Goal: Transaction & Acquisition: Book appointment/travel/reservation

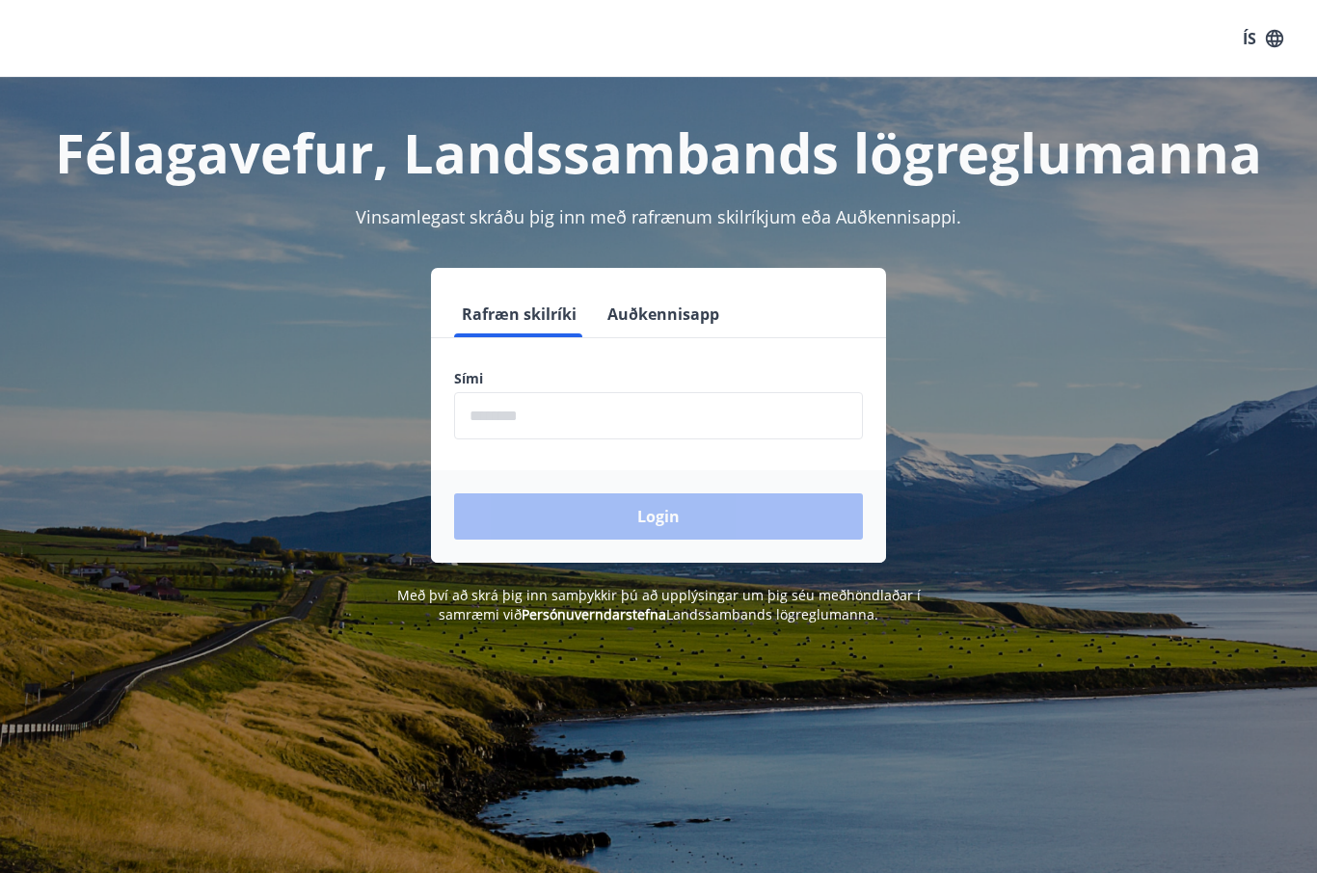
click at [481, 415] on input "phone" at bounding box center [658, 415] width 409 height 47
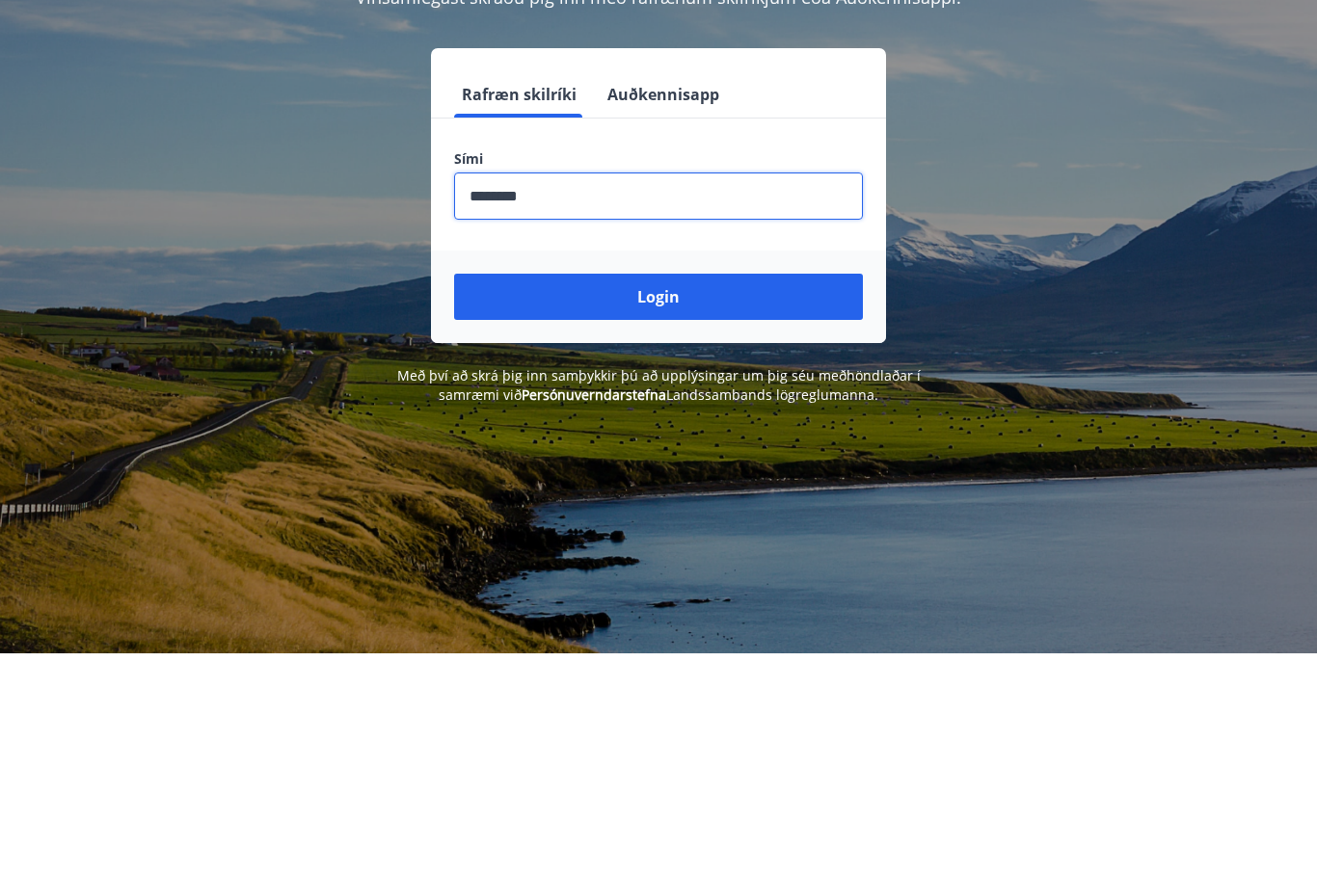
type input "********"
click at [662, 494] on button "Login" at bounding box center [658, 517] width 409 height 46
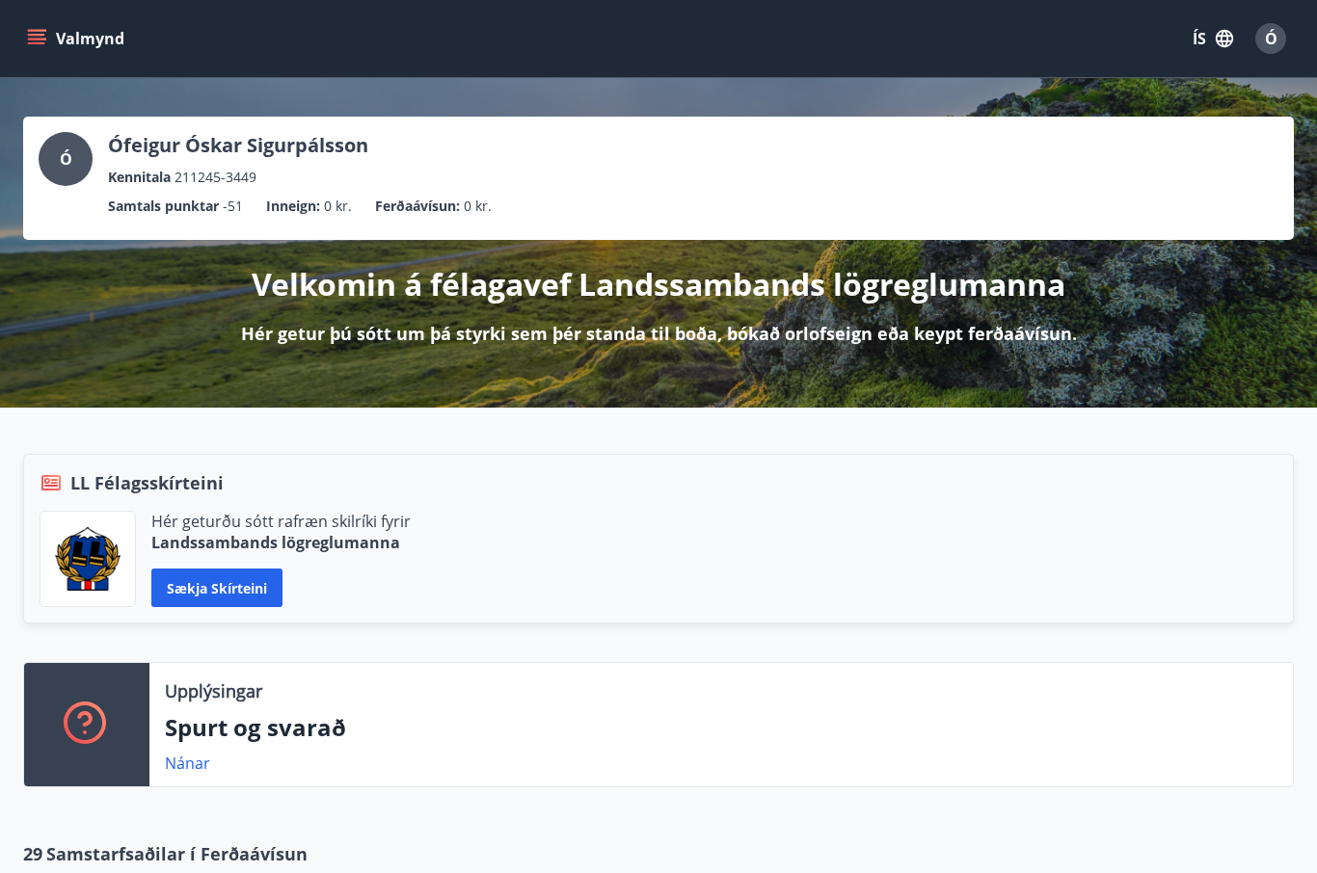
click at [41, 30] on icon "menu" at bounding box center [38, 31] width 21 height 2
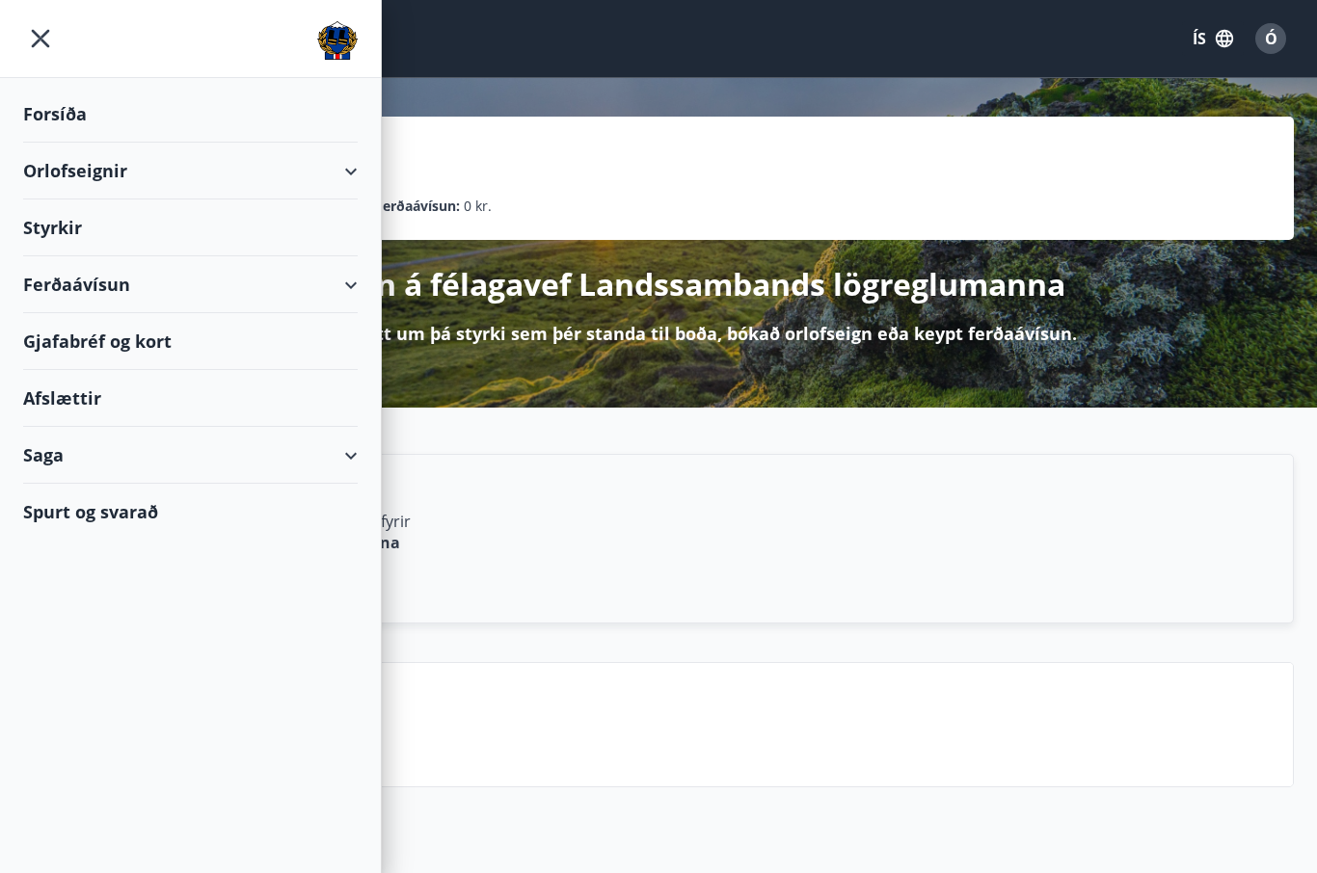
click at [146, 172] on div "Orlofseignir" at bounding box center [190, 171] width 335 height 57
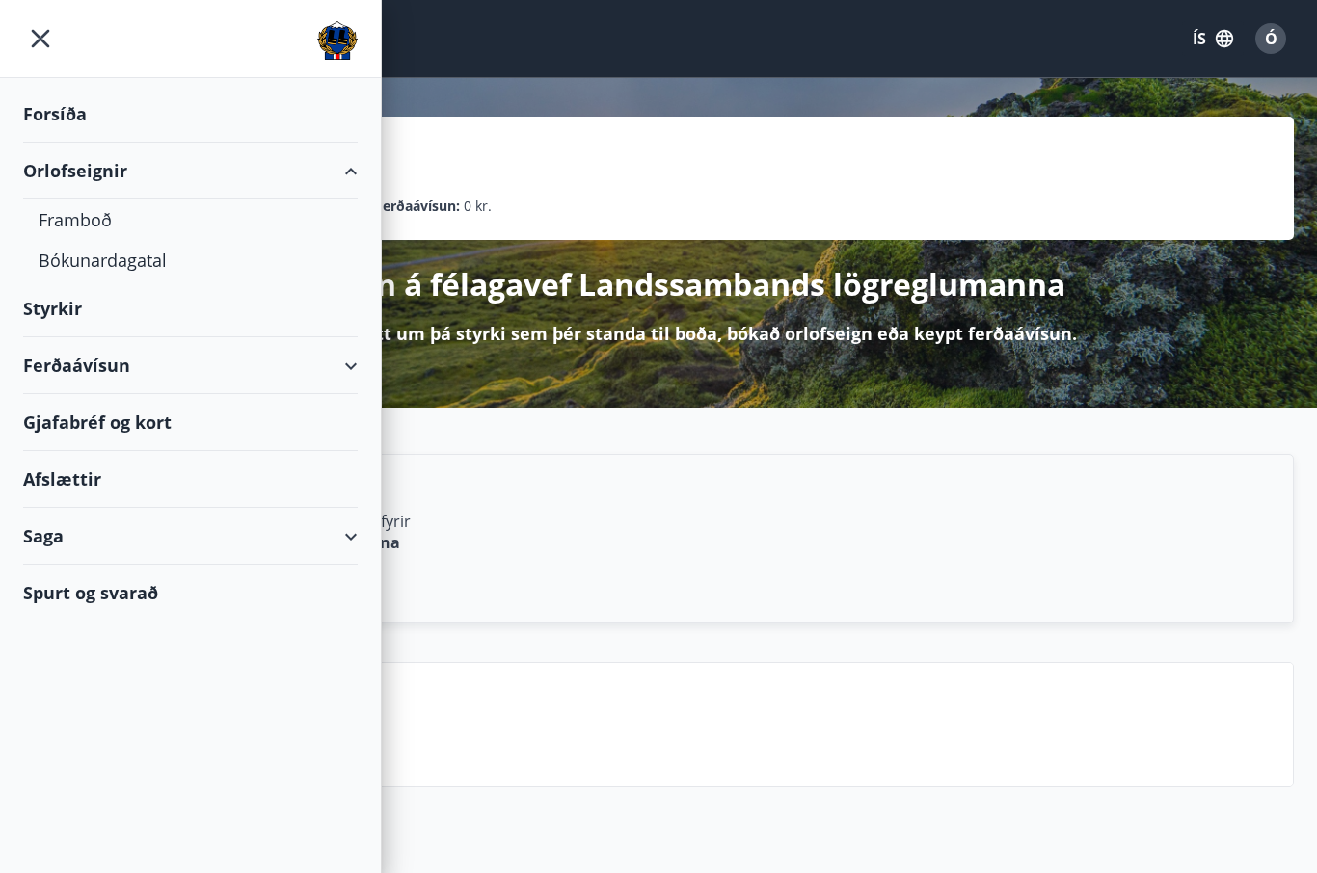
click at [138, 259] on div "Bókunardagatal" at bounding box center [191, 260] width 304 height 40
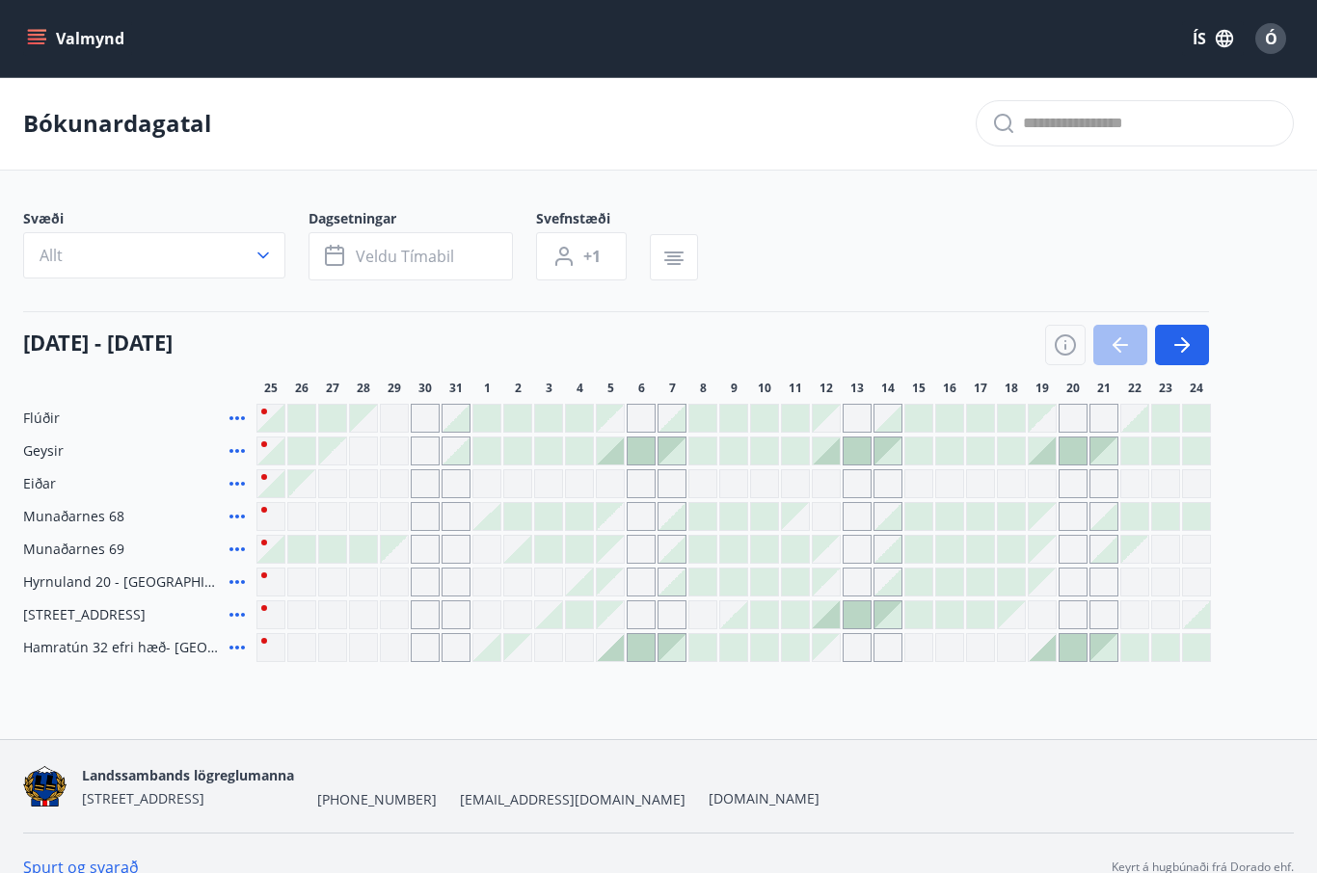
click at [272, 575] on div "Gráir dagar eru ekki bókanlegir" at bounding box center [270, 582] width 29 height 29
click at [433, 714] on div "Bókunardagatal Svæði Allt Dagsetningar Veldu tímabil Svefnstæði +1 25 ágúst - 2…" at bounding box center [658, 408] width 1317 height 662
click at [493, 648] on div at bounding box center [486, 647] width 27 height 27
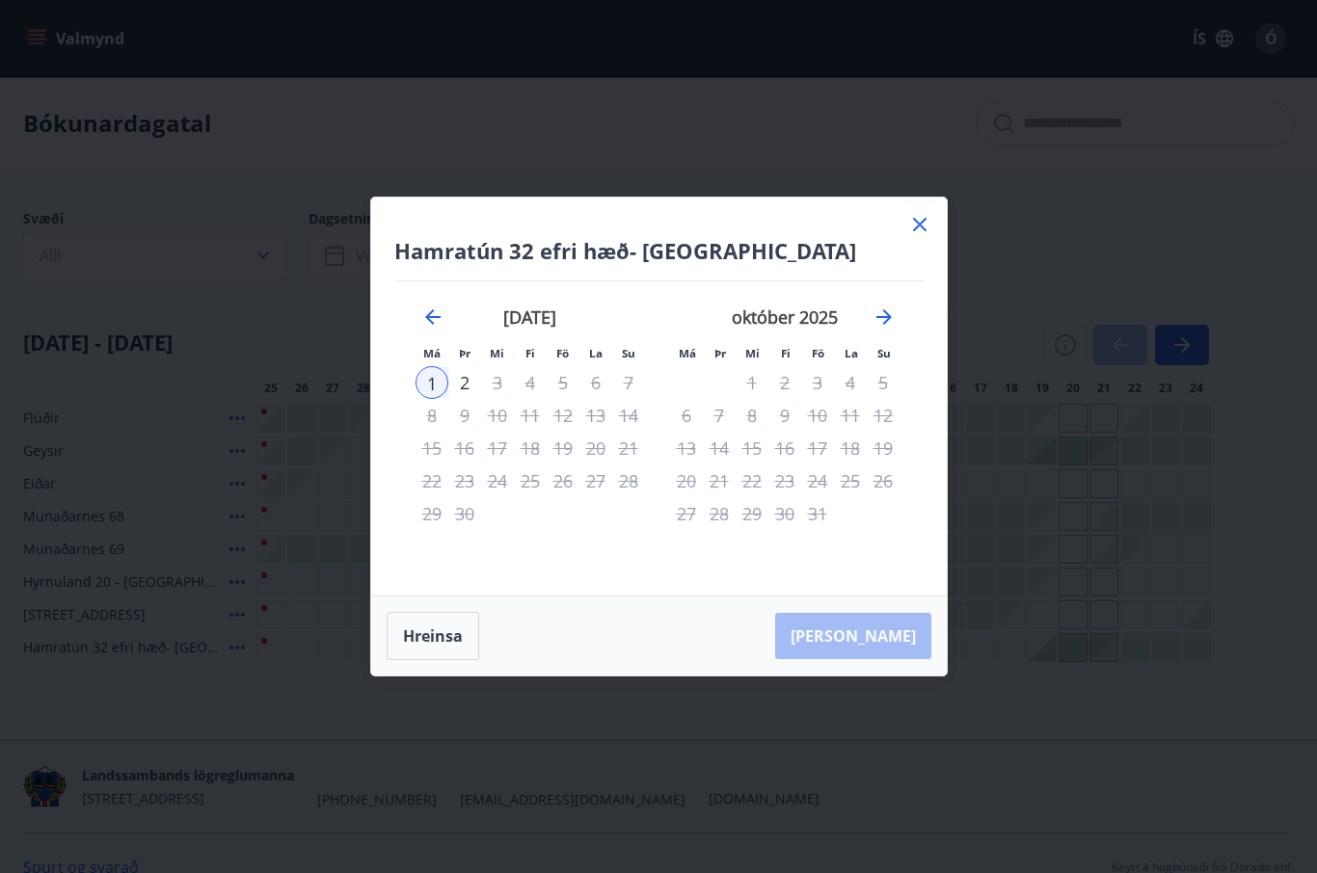
click at [928, 214] on icon at bounding box center [919, 224] width 23 height 23
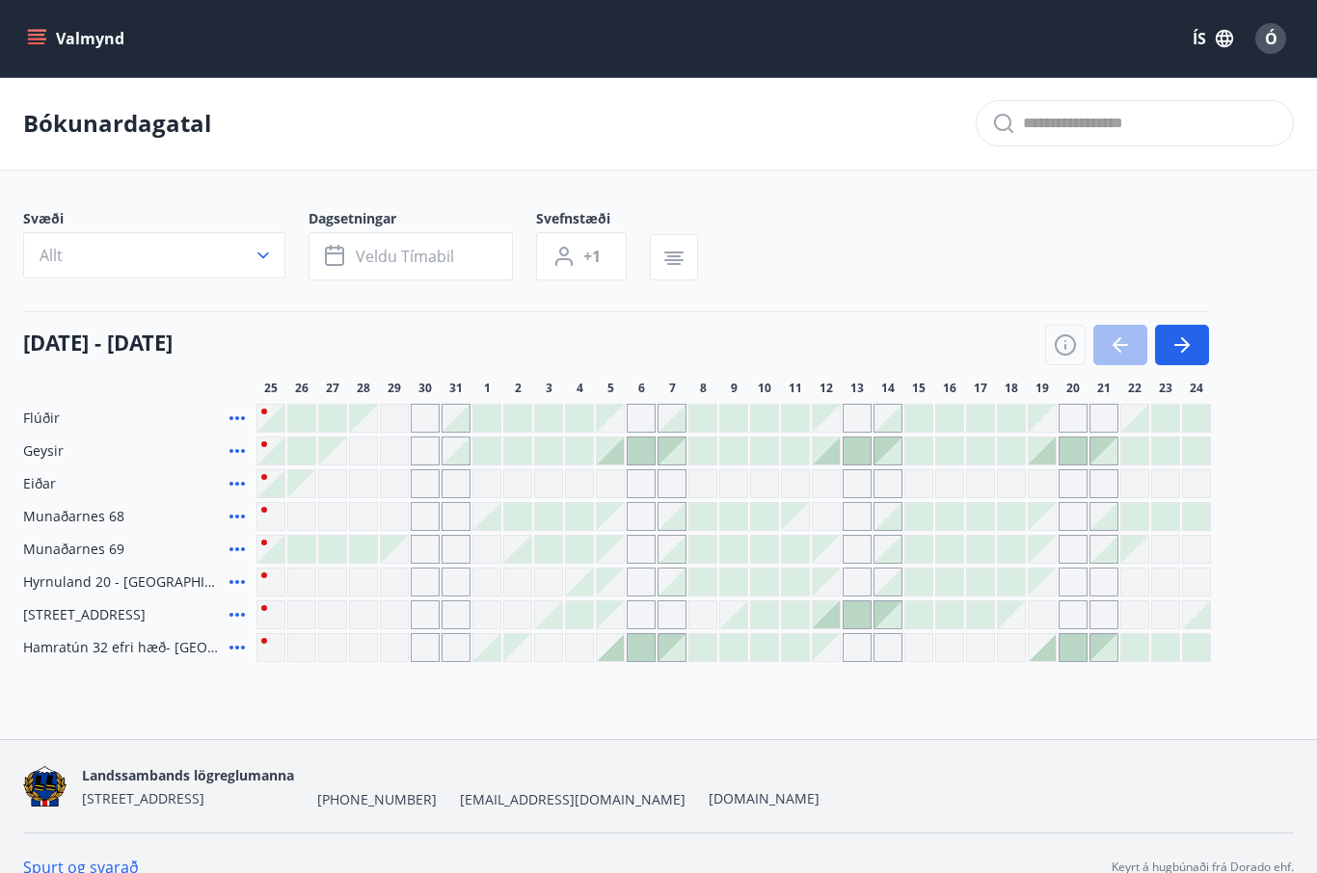
click at [279, 645] on div "Gráir dagar eru ekki bókanlegir" at bounding box center [270, 647] width 29 height 29
click at [318, 702] on div "Bókunardagatal Svæði Allt Dagsetningar Veldu tímabil Svefnstæði +1 25 ágúst - 2…" at bounding box center [658, 408] width 1317 height 662
click at [1273, 37] on span "Ó" at bounding box center [1271, 38] width 13 height 21
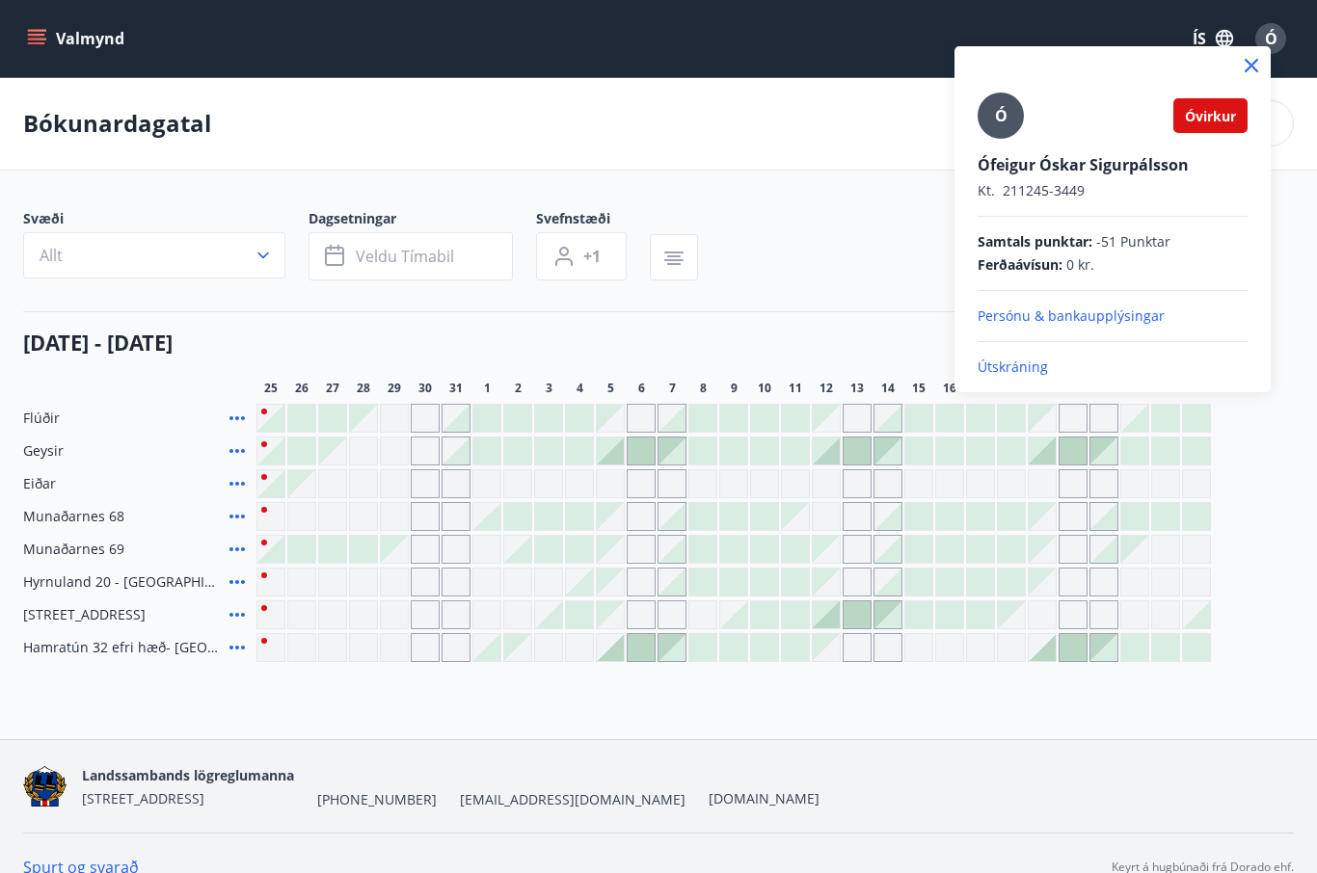
click at [1022, 369] on p "Útskráning" at bounding box center [1112, 367] width 270 height 19
